Goal: Find specific page/section: Find specific page/section

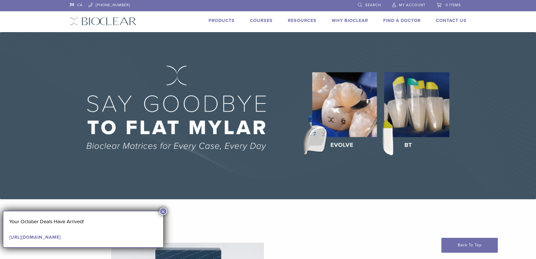
click at [163, 212] on button "×" at bounding box center [163, 210] width 7 height 7
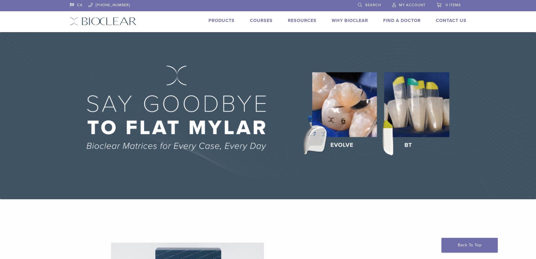
click at [369, 5] on span "Search" at bounding box center [373, 5] width 16 height 5
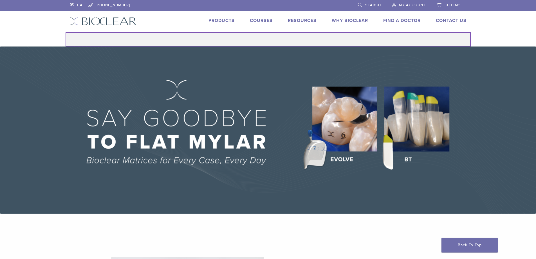
click at [277, 40] on input "Search for:" at bounding box center [268, 39] width 405 height 14
type input "*****"
click at [65, 32] on button "Search" at bounding box center [65, 32] width 0 height 0
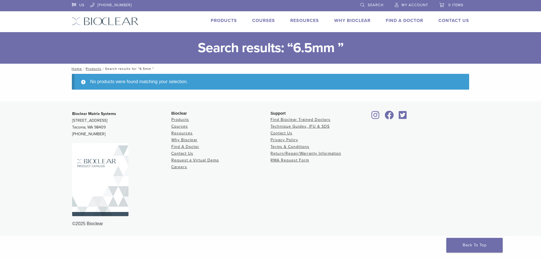
click at [226, 20] on link "Products" at bounding box center [224, 21] width 26 height 6
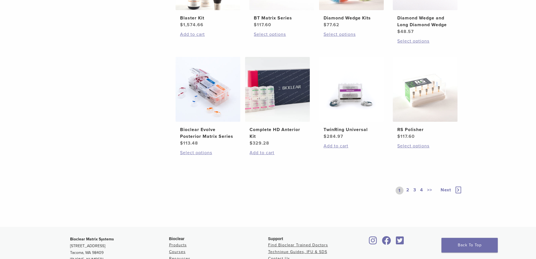
scroll to position [450, 0]
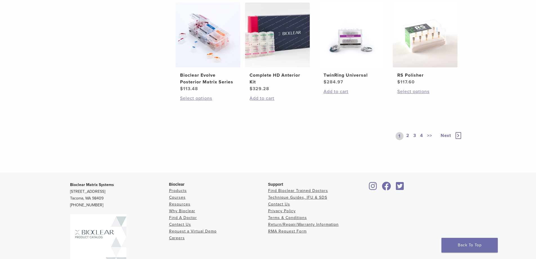
click at [408, 134] on link "2" at bounding box center [407, 136] width 5 height 8
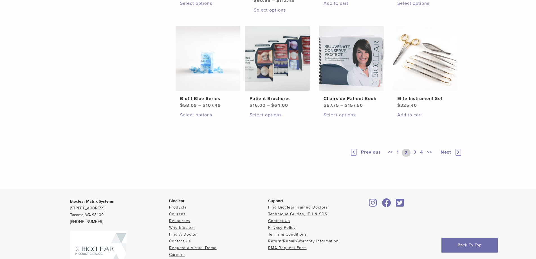
scroll to position [450, 0]
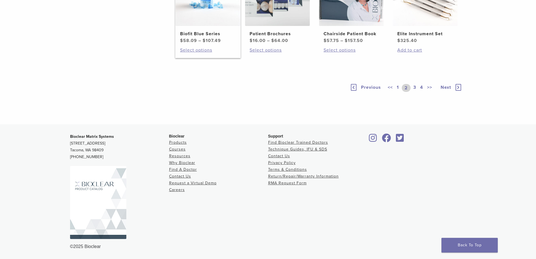
click at [193, 37] on h2 "Biofit Blue Series" at bounding box center [208, 33] width 56 height 7
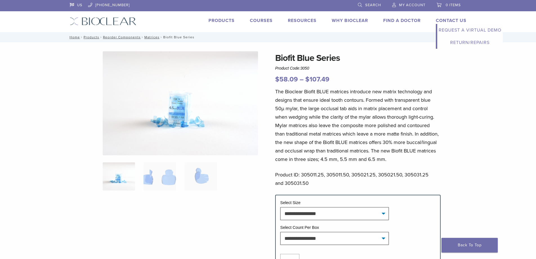
click at [445, 20] on link "Contact Us" at bounding box center [451, 21] width 31 height 6
